Goal: Task Accomplishment & Management: Complete application form

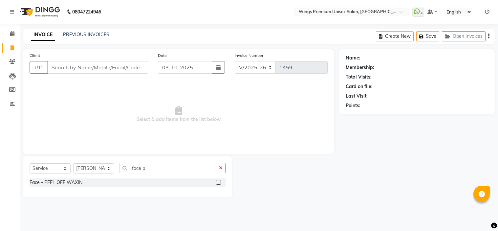
select select "674"
select select "service"
select select "82124"
drag, startPoint x: 10, startPoint y: 34, endPoint x: 127, endPoint y: 225, distance: 224.2
click at [10, 34] on icon at bounding box center [12, 33] width 4 height 5
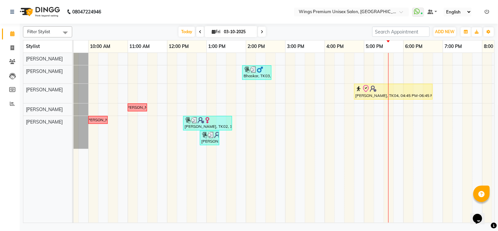
scroll to position [0, 75]
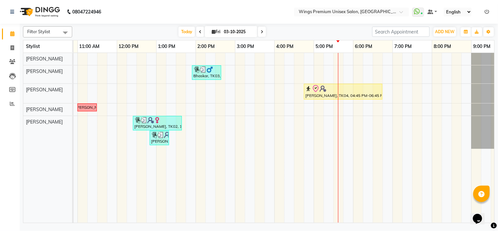
click at [395, 71] on div "Bhaskar, TK03, 01:55 PM-02:40 PM, Hair Cut - [DEMOGRAPHIC_DATA] (Wash & Styling…" at bounding box center [255, 138] width 512 height 170
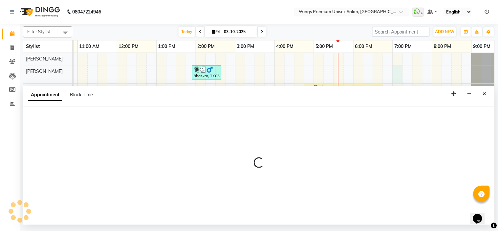
select select "43416"
select select "1140"
select select "tentative"
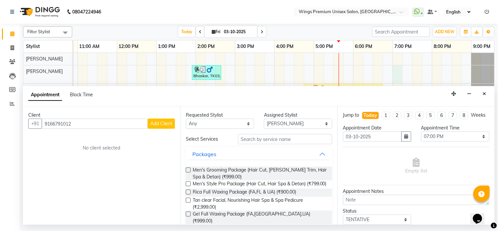
type input "9166791012"
click at [162, 123] on span "Add Client" at bounding box center [161, 123] width 22 height 6
select select "22"
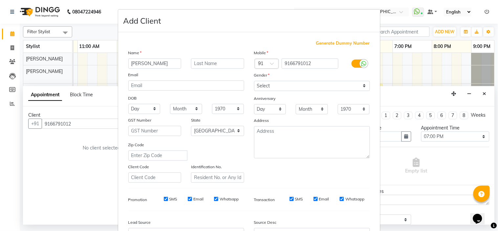
type input "[PERSON_NAME]"
click at [301, 86] on select "Select [DEMOGRAPHIC_DATA] [DEMOGRAPHIC_DATA] Other Prefer Not To Say" at bounding box center [312, 86] width 116 height 10
select select "[DEMOGRAPHIC_DATA]"
click at [254, 81] on select "Select [DEMOGRAPHIC_DATA] [DEMOGRAPHIC_DATA] Other Prefer Not To Say" at bounding box center [312, 86] width 116 height 10
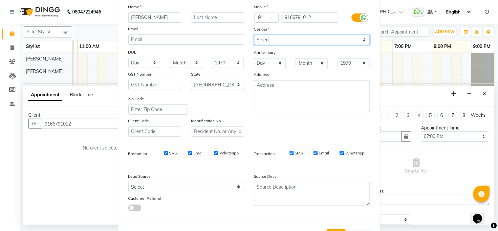
scroll to position [73, 0]
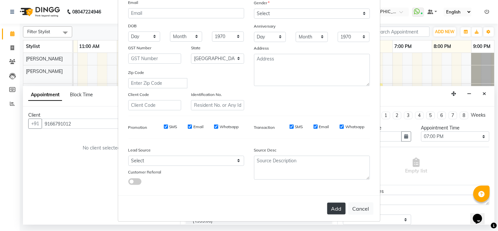
click at [335, 209] on button "Add" at bounding box center [336, 208] width 18 height 12
type input "91******12"
select select
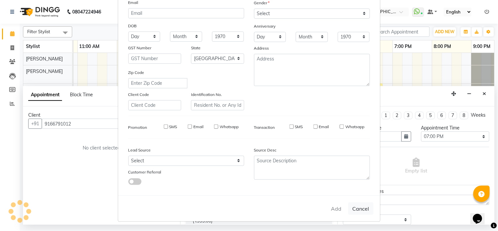
select select "null"
select select
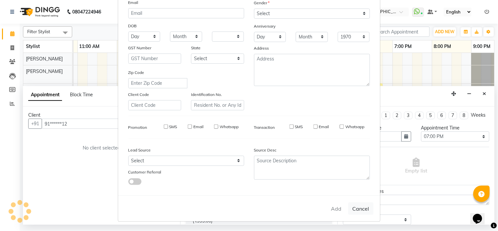
checkbox input "false"
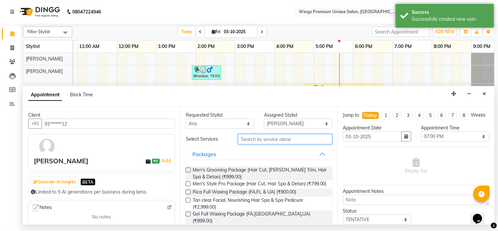
click at [246, 140] on input "text" at bounding box center [285, 139] width 94 height 10
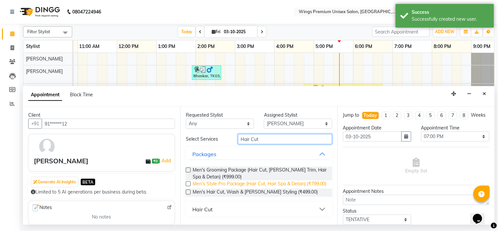
scroll to position [2, 0]
type input "Hair Cut"
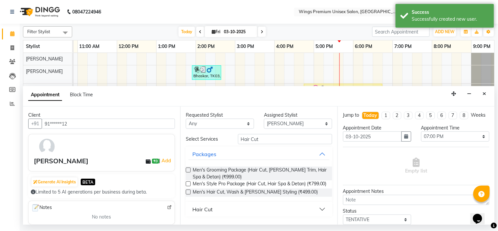
click at [217, 211] on button "Hair Cut" at bounding box center [258, 209] width 141 height 12
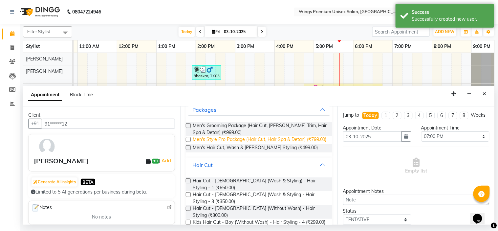
scroll to position [65, 0]
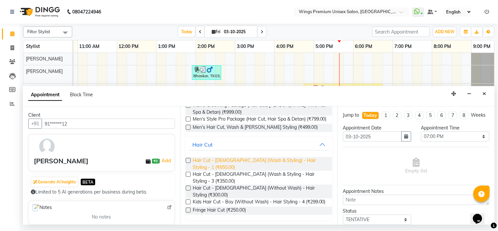
click at [242, 167] on span "Hair Cut - [DEMOGRAPHIC_DATA] (Wash & Styling) - Hair Styling - 1 (₹650.00)" at bounding box center [260, 164] width 134 height 14
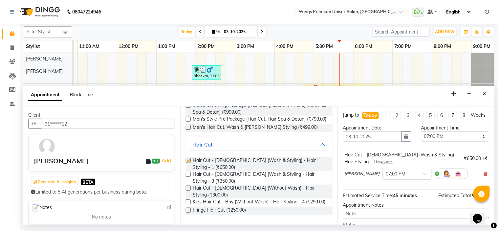
checkbox input "false"
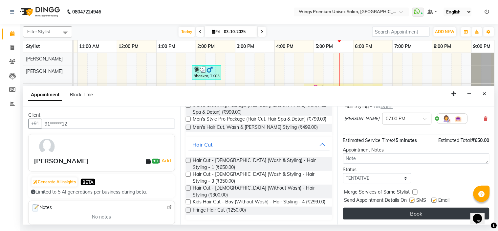
click at [428, 216] on button "Book" at bounding box center [416, 213] width 146 height 12
